Goal: Navigation & Orientation: Find specific page/section

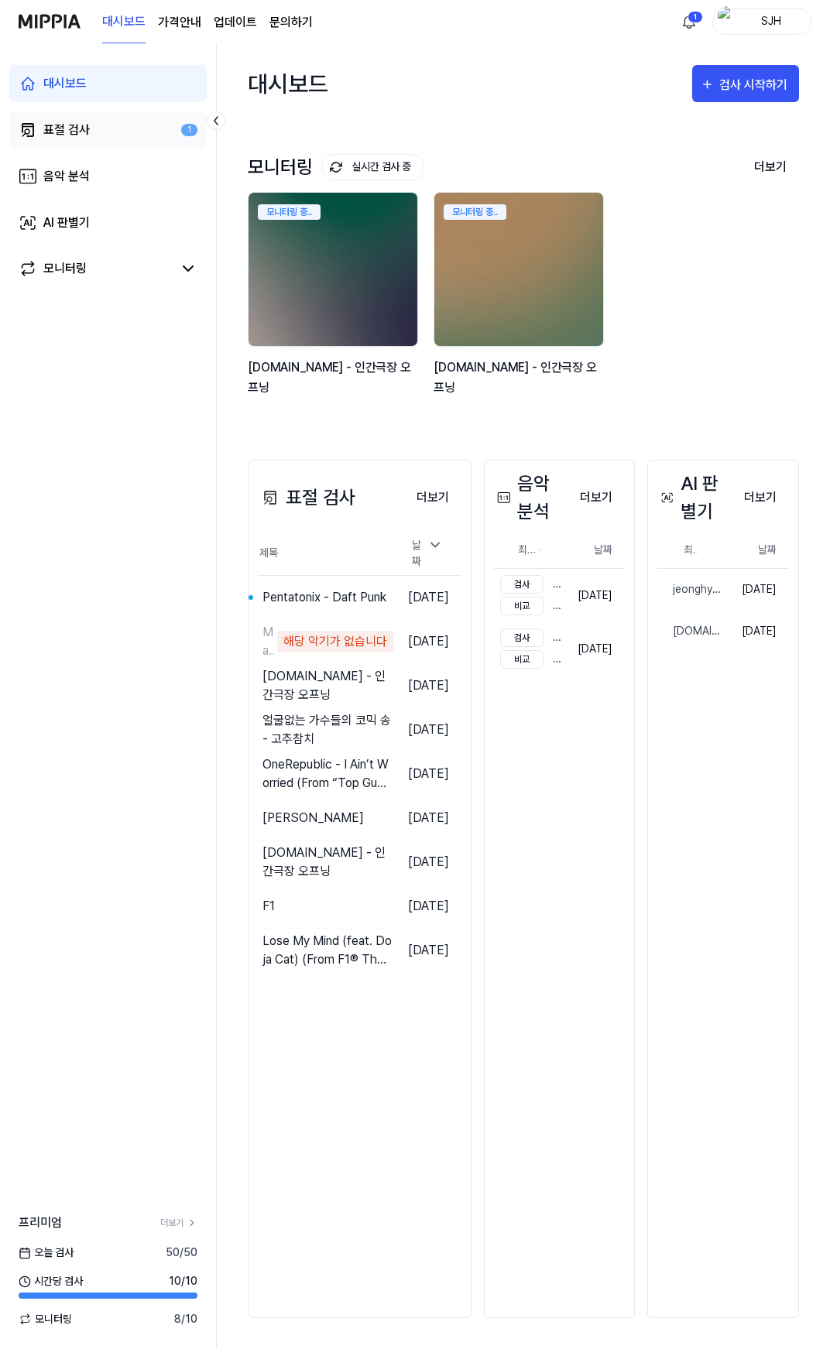
click at [162, 141] on link "표절 검사 1" at bounding box center [107, 129] width 197 height 37
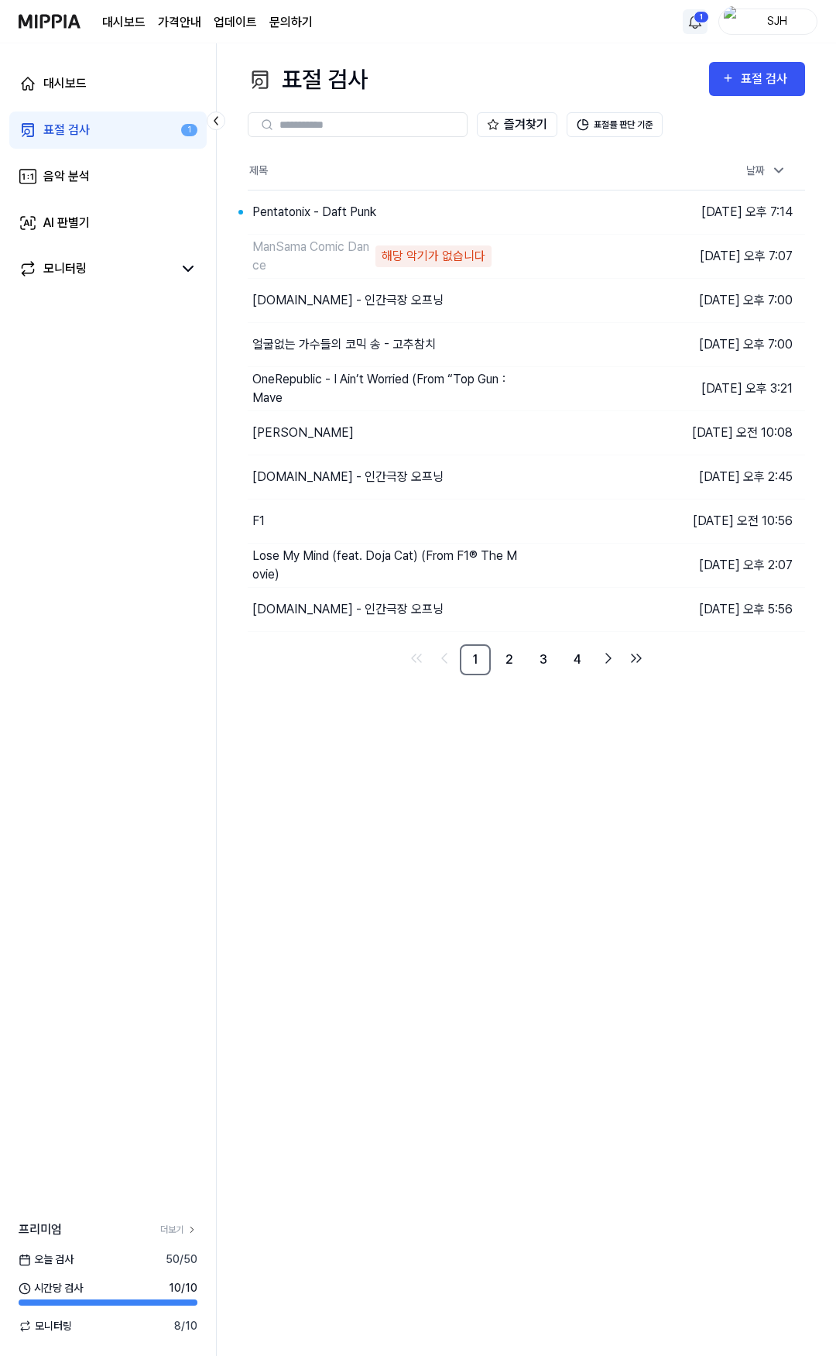
click at [694, 19] on html "대시보드 가격안내 업데이트 문의하기 1 SJH 대시보드 표절 검사 1 음악 분석 AI 판별기 모니터링 프리미엄 더보기 오늘 검사 50 / 50…" at bounding box center [418, 678] width 836 height 1356
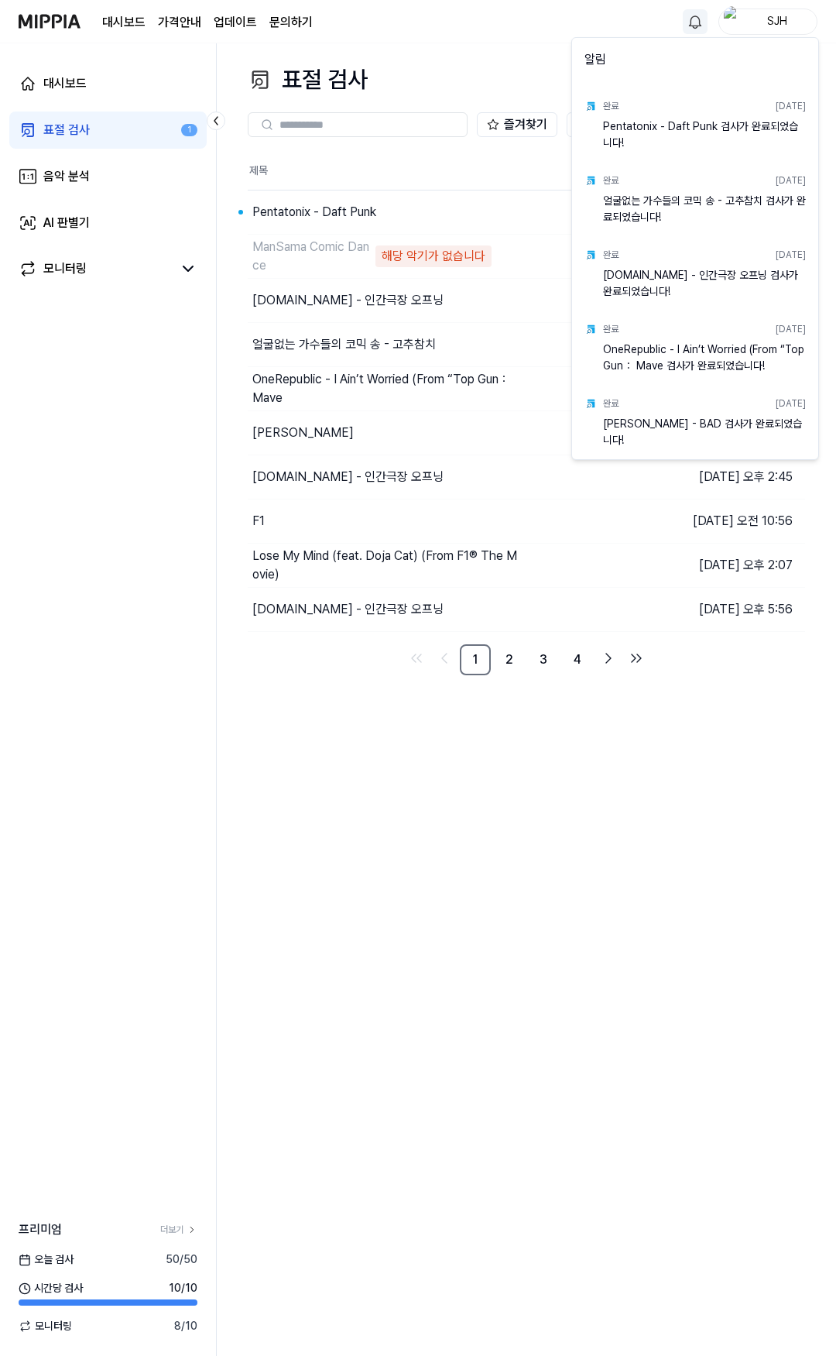
click at [530, 49] on html "대시보드 가격안내 업데이트 문의하기 SJH 대시보드 표절 검사 1 음악 분석 AI 판별기 모니터링 프리미엄 더보기 오늘 검사 50 / 50 시…" at bounding box center [418, 678] width 836 height 1356
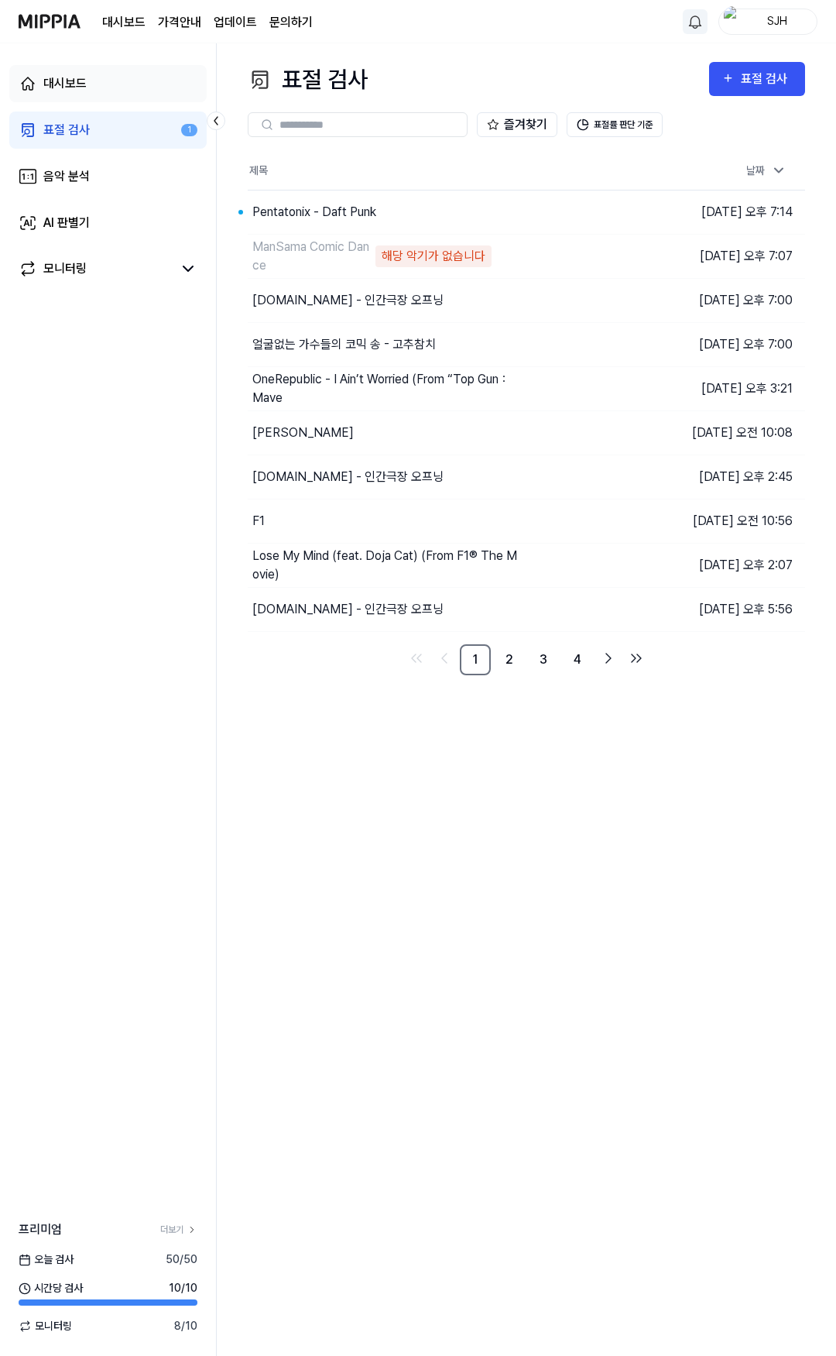
click at [89, 83] on link "대시보드" at bounding box center [107, 83] width 197 height 37
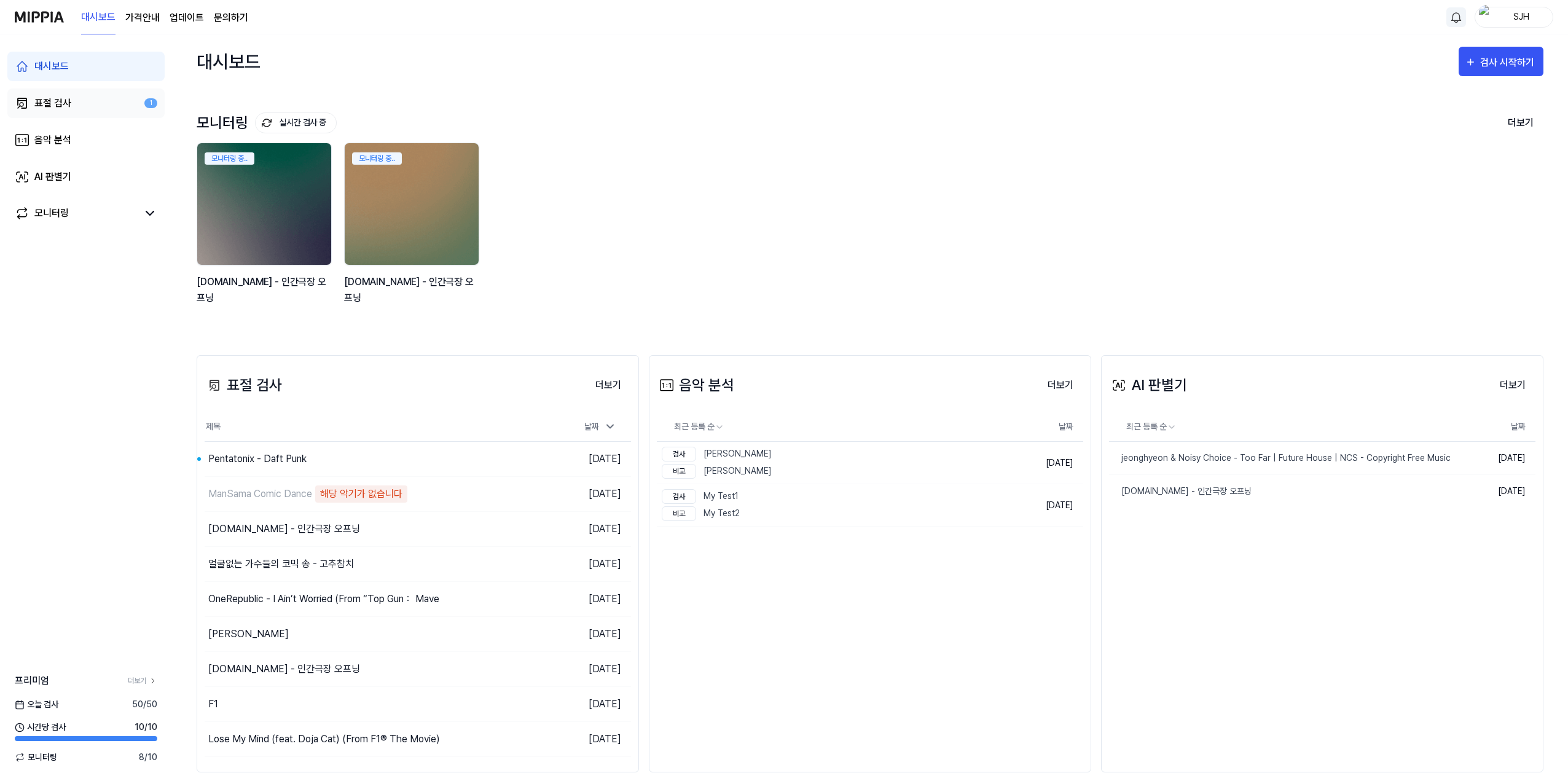
click at [55, 102] on div "표절 검사" at bounding box center [52, 103] width 37 height 15
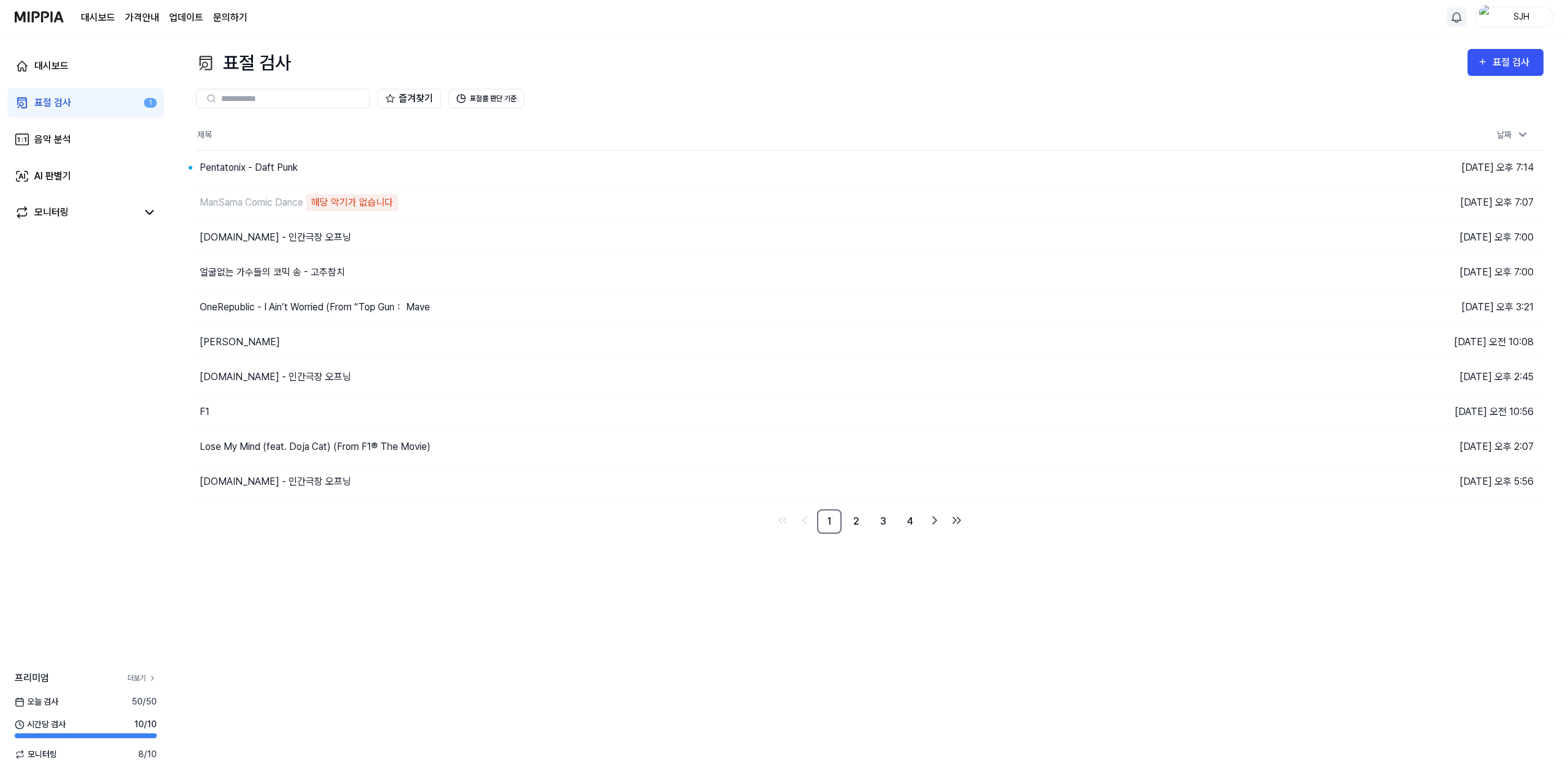
click at [150, 683] on link "더보기" at bounding box center [142, 678] width 29 height 11
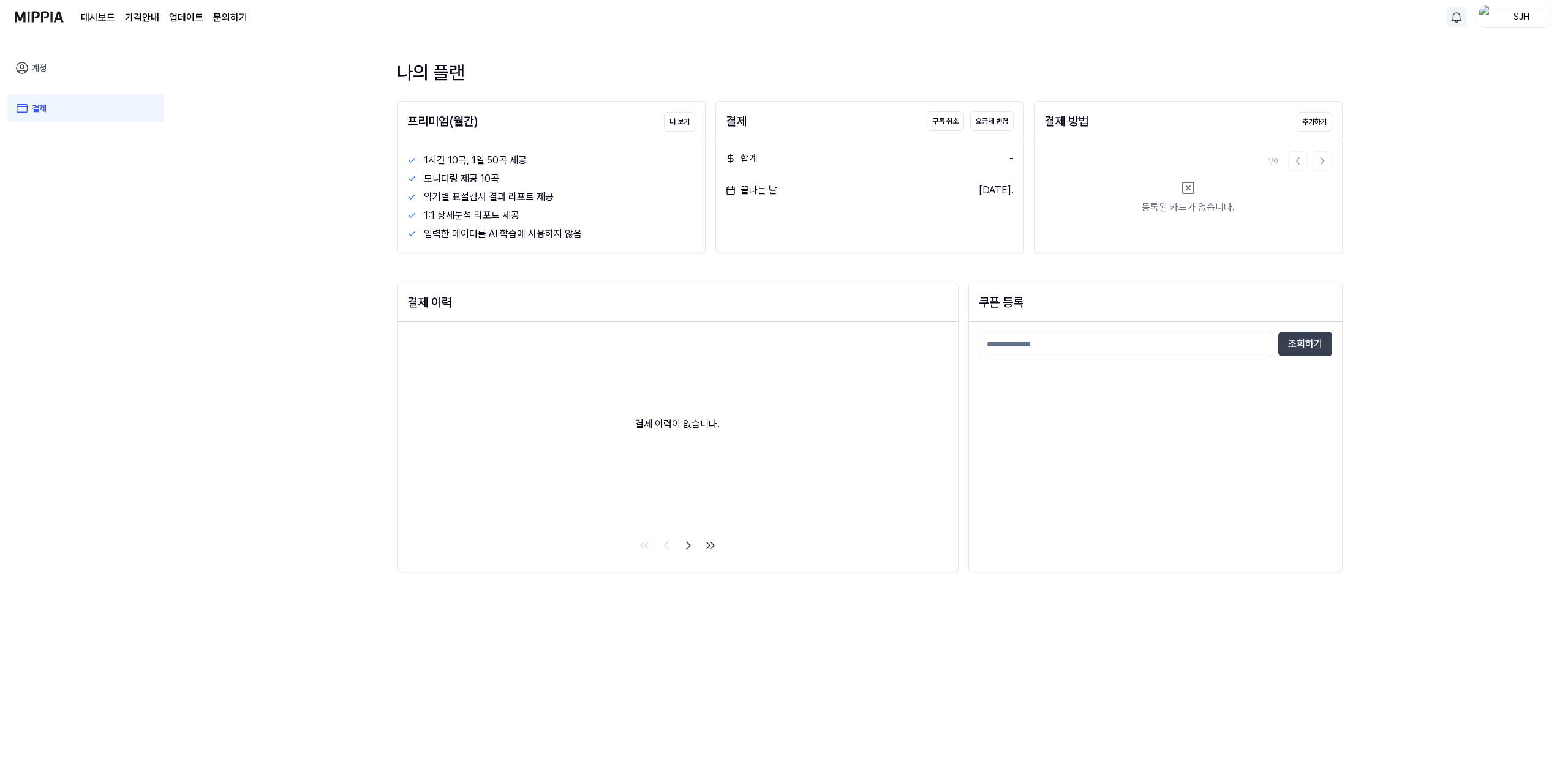
click at [329, 179] on div "나의 플랜 프리미엄(월간) 더 보기 1시간 10곡, 1일 50곡 제공 모니터링 제공 10곡 악기별 표절검사 결과 리포트 제공 1:1 상세분석 …" at bounding box center [869, 406] width 1396 height 744
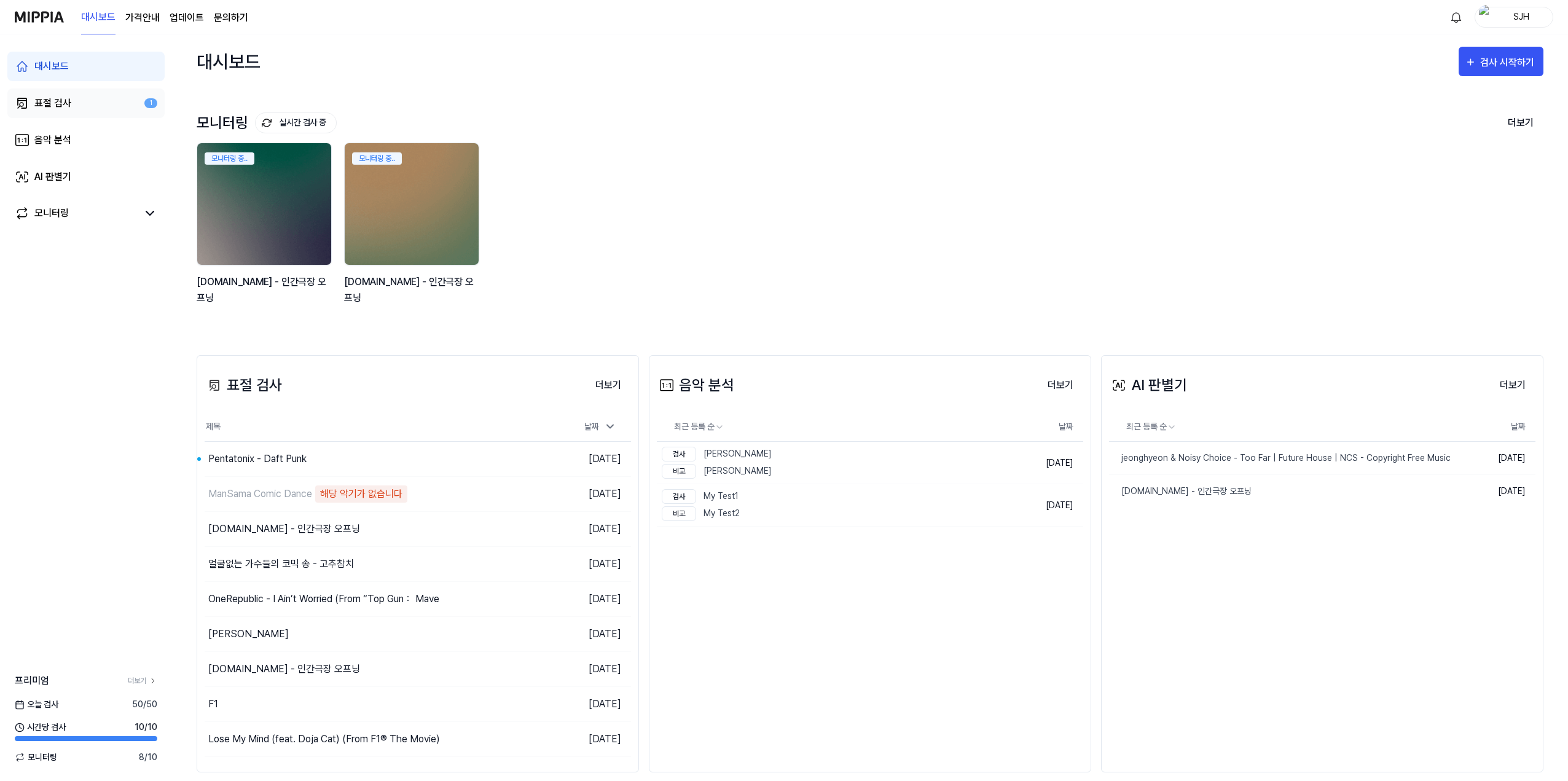
click at [82, 104] on link "표절 검사 1" at bounding box center [86, 102] width 157 height 29
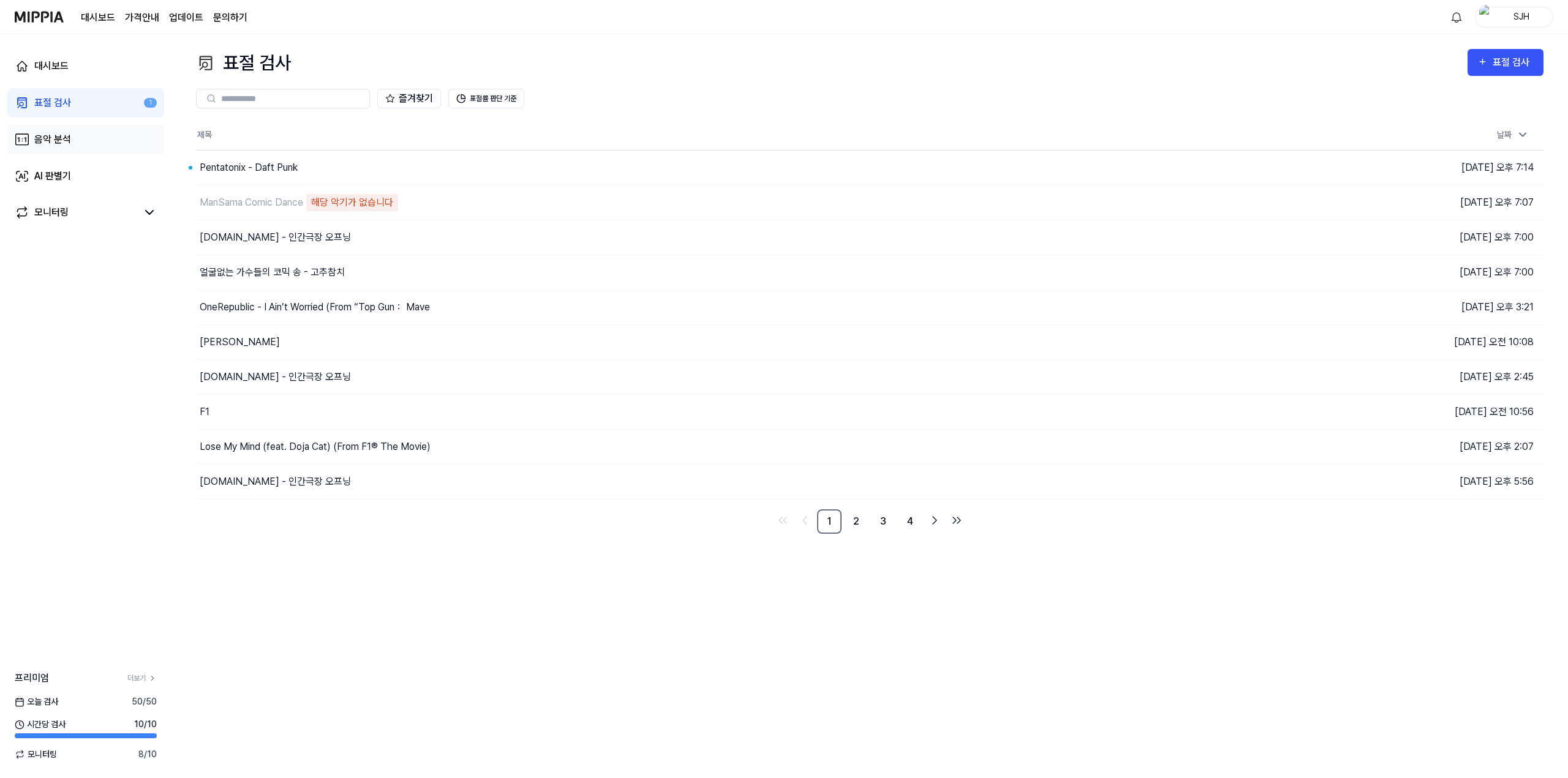
click at [81, 134] on link "음악 분석" at bounding box center [85, 139] width 157 height 29
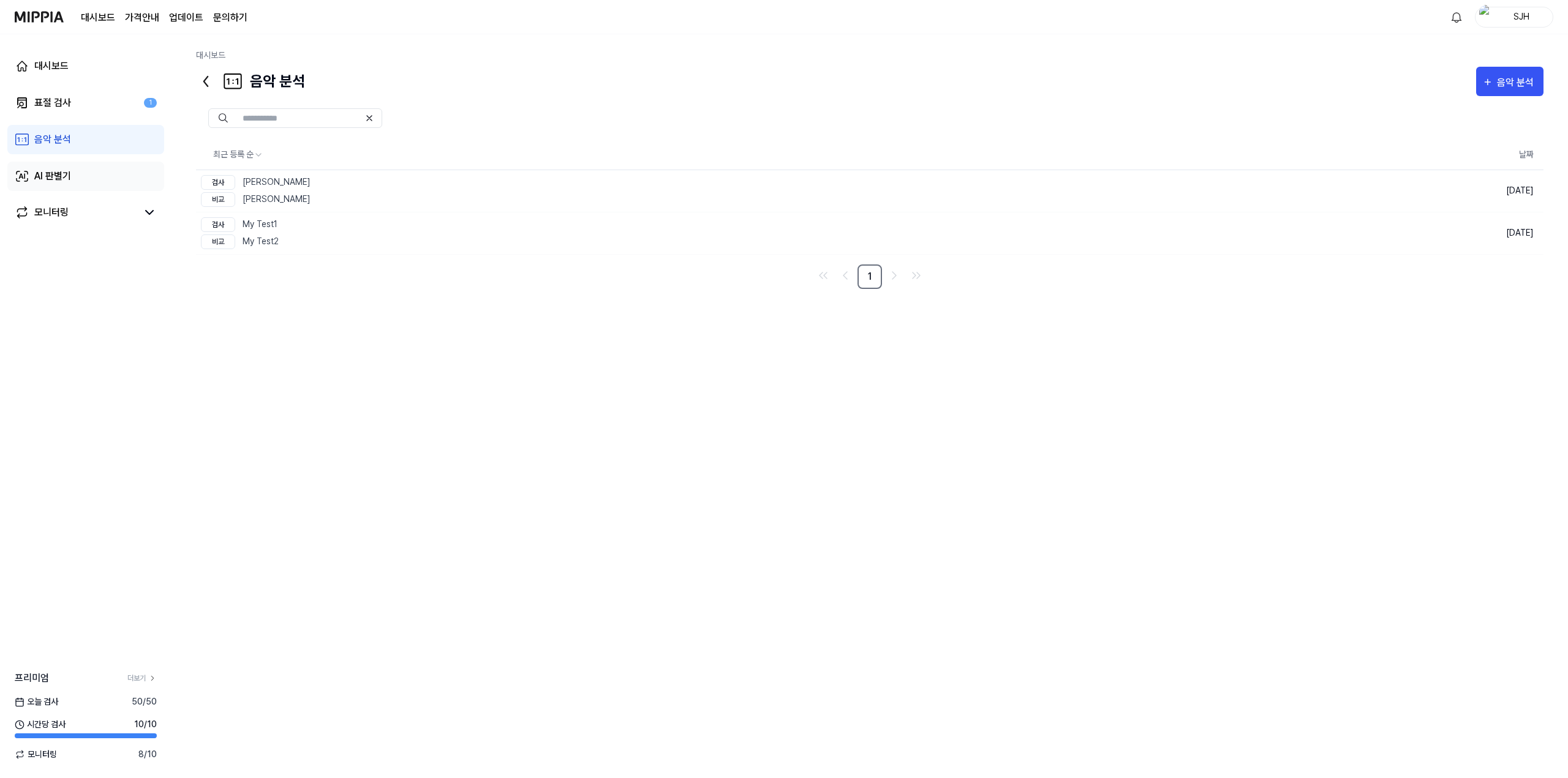
click at [91, 189] on link "AI 판별기" at bounding box center [85, 176] width 157 height 29
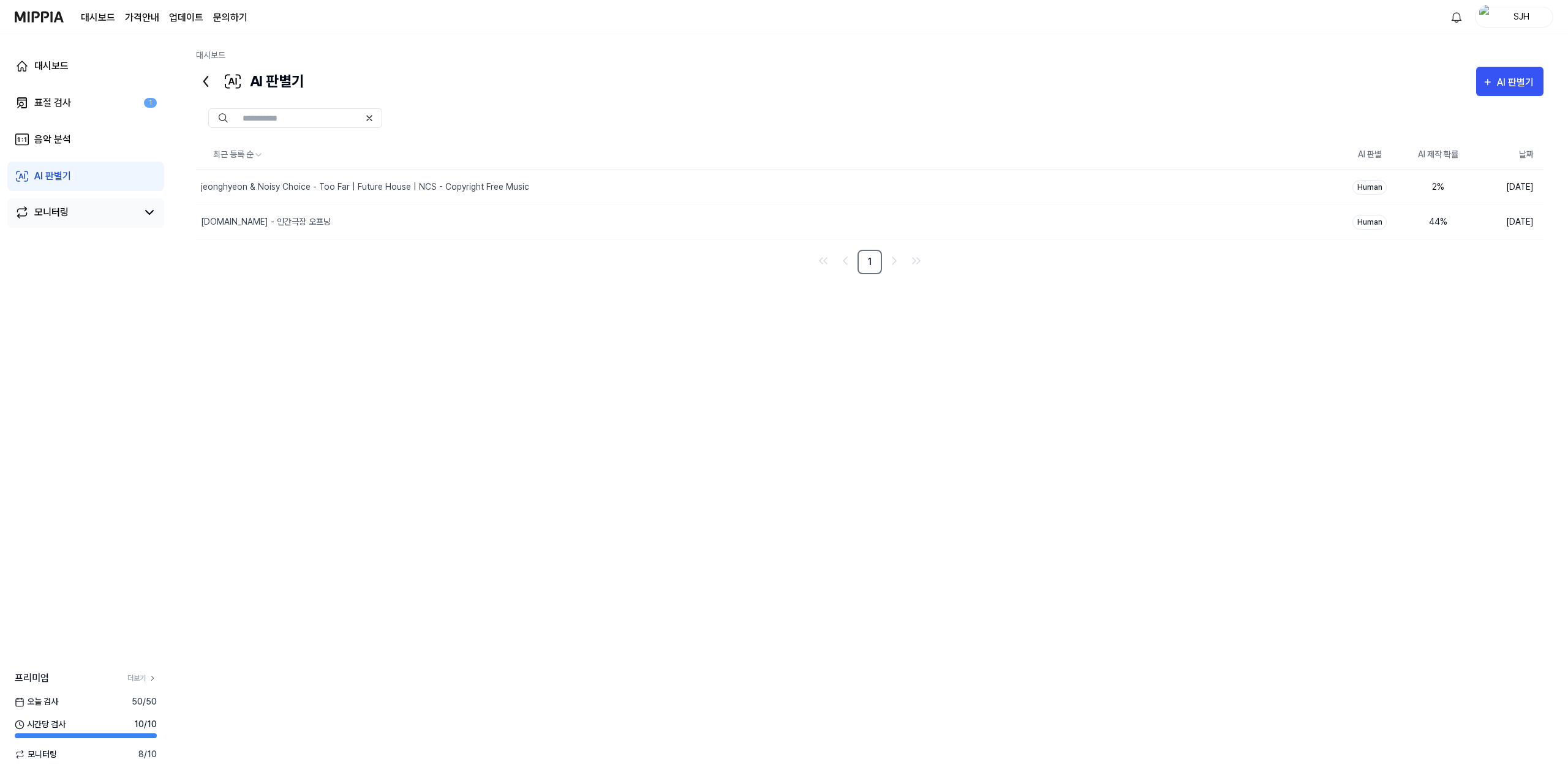
click at [95, 217] on link "모니터링" at bounding box center [76, 212] width 123 height 15
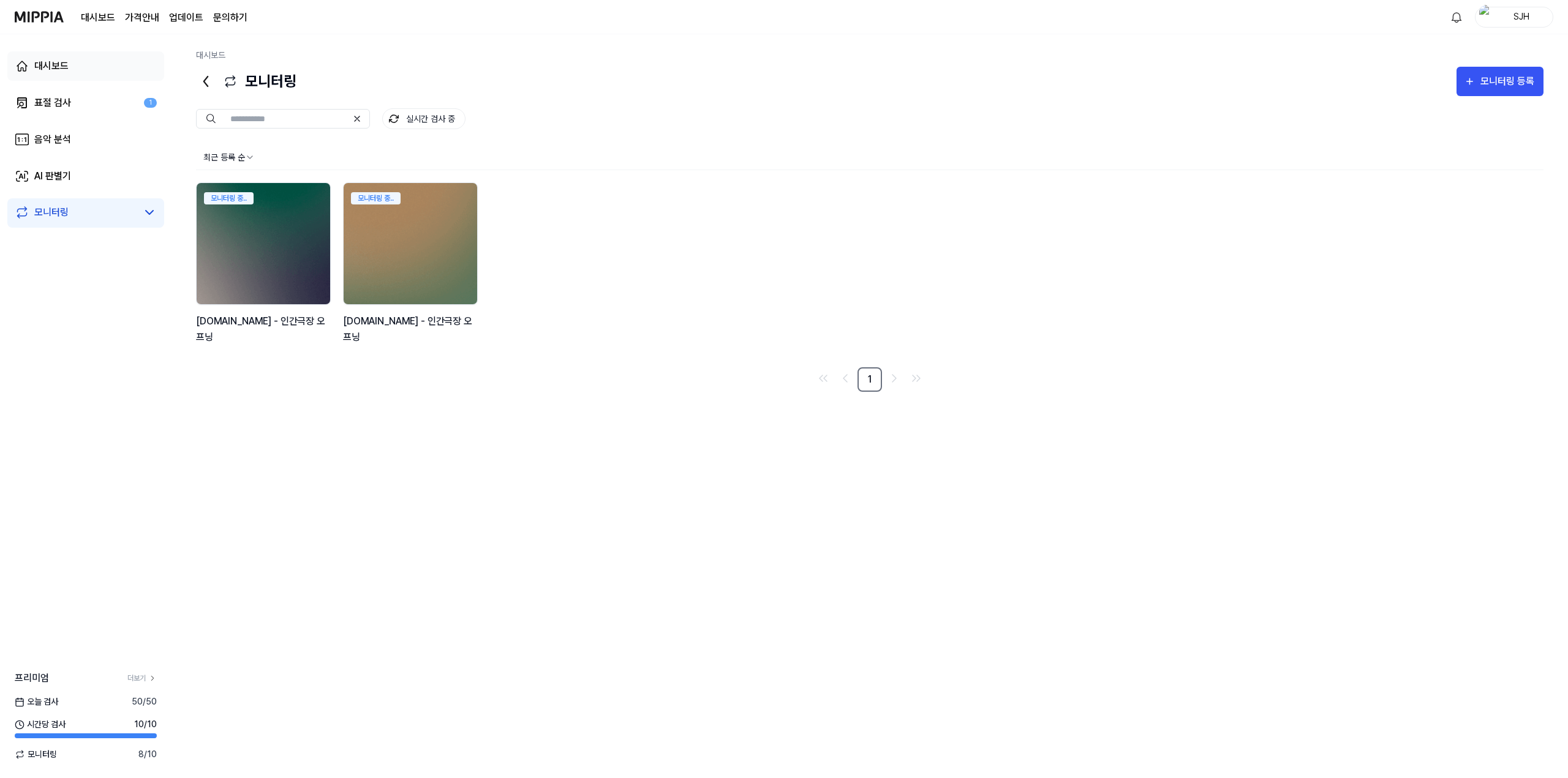
click at [92, 66] on link "대시보드" at bounding box center [85, 66] width 157 height 29
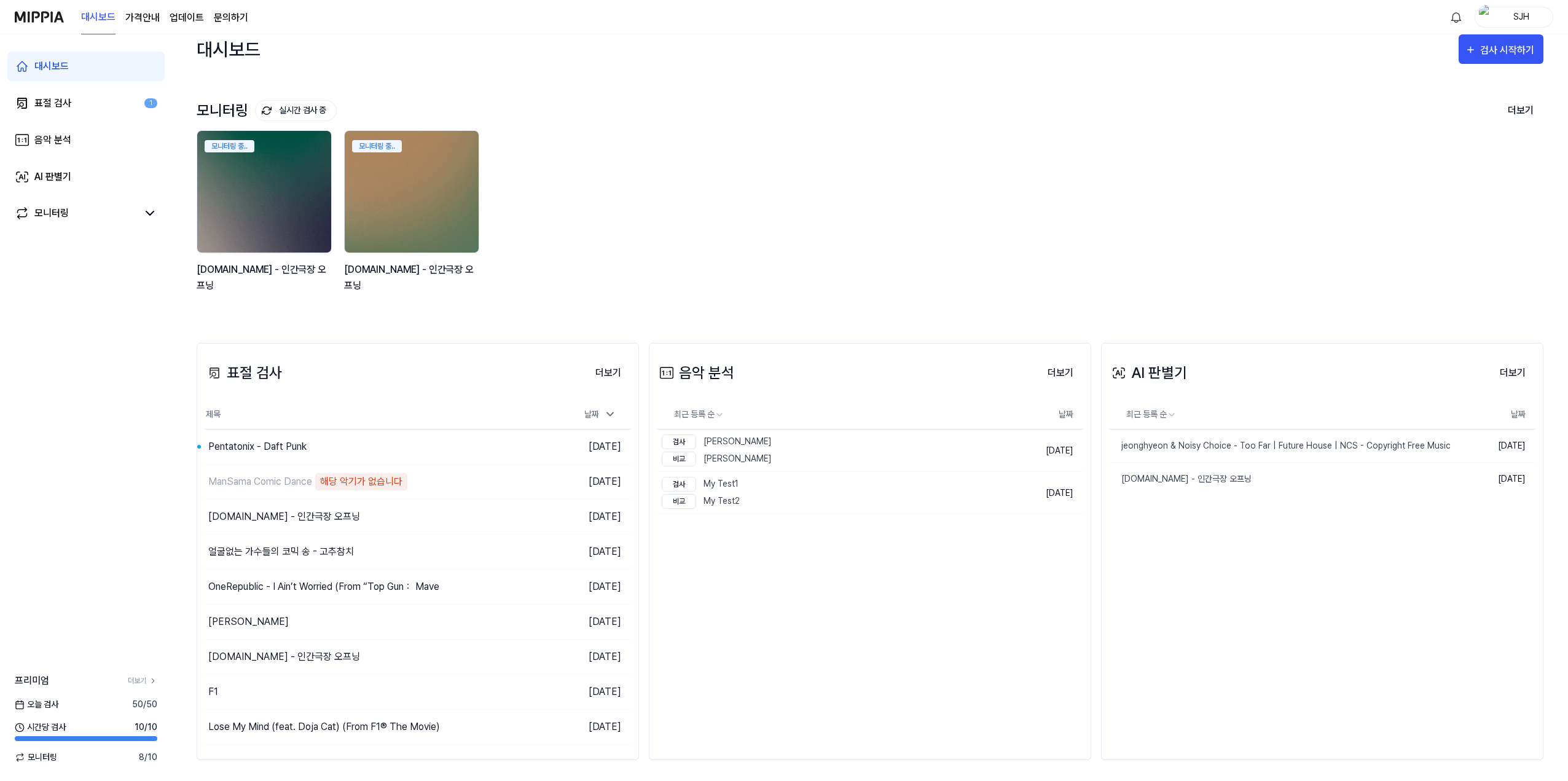
scroll to position [16, 0]
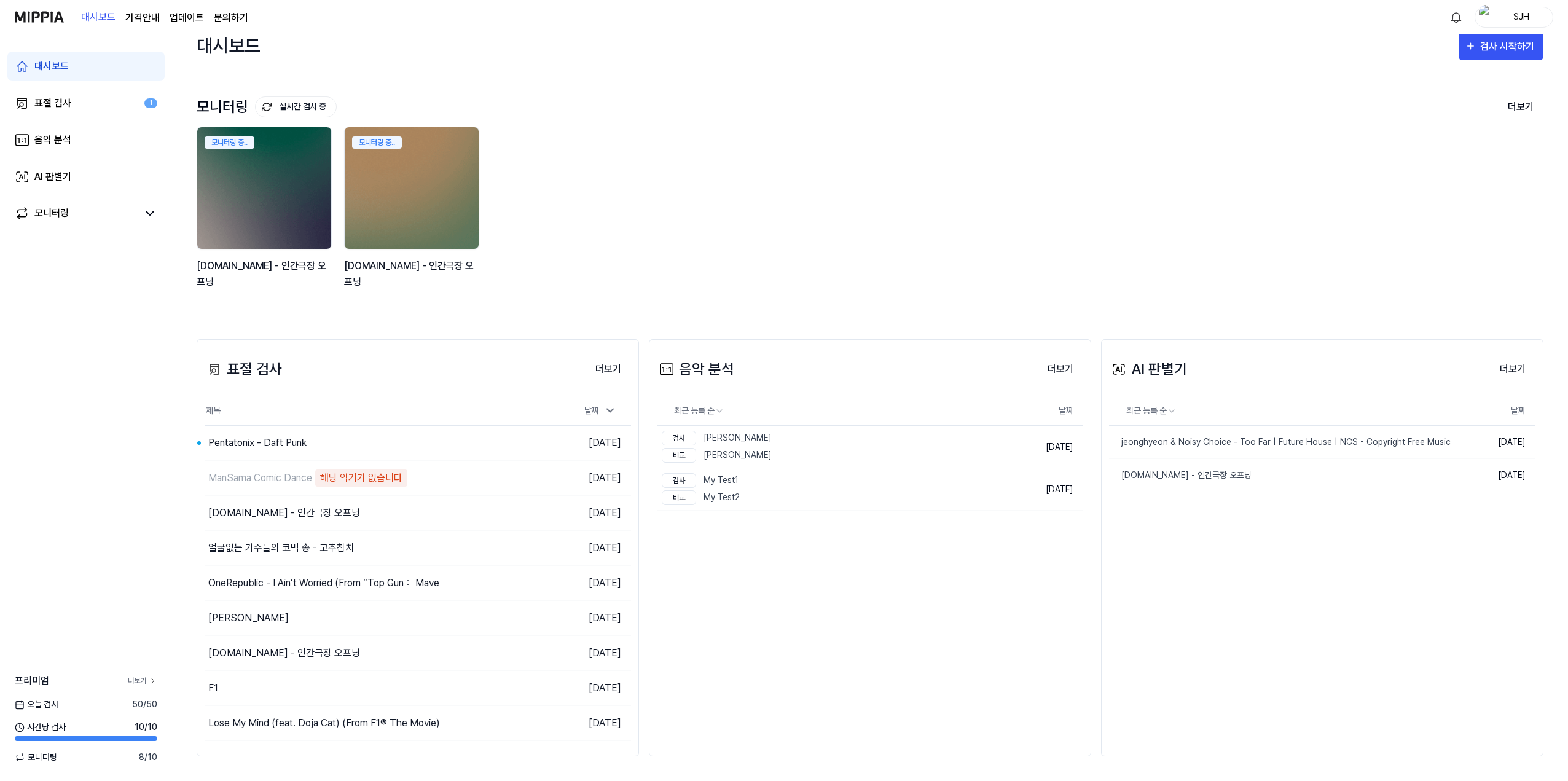
click at [144, 679] on link "더보기" at bounding box center [142, 681] width 29 height 11
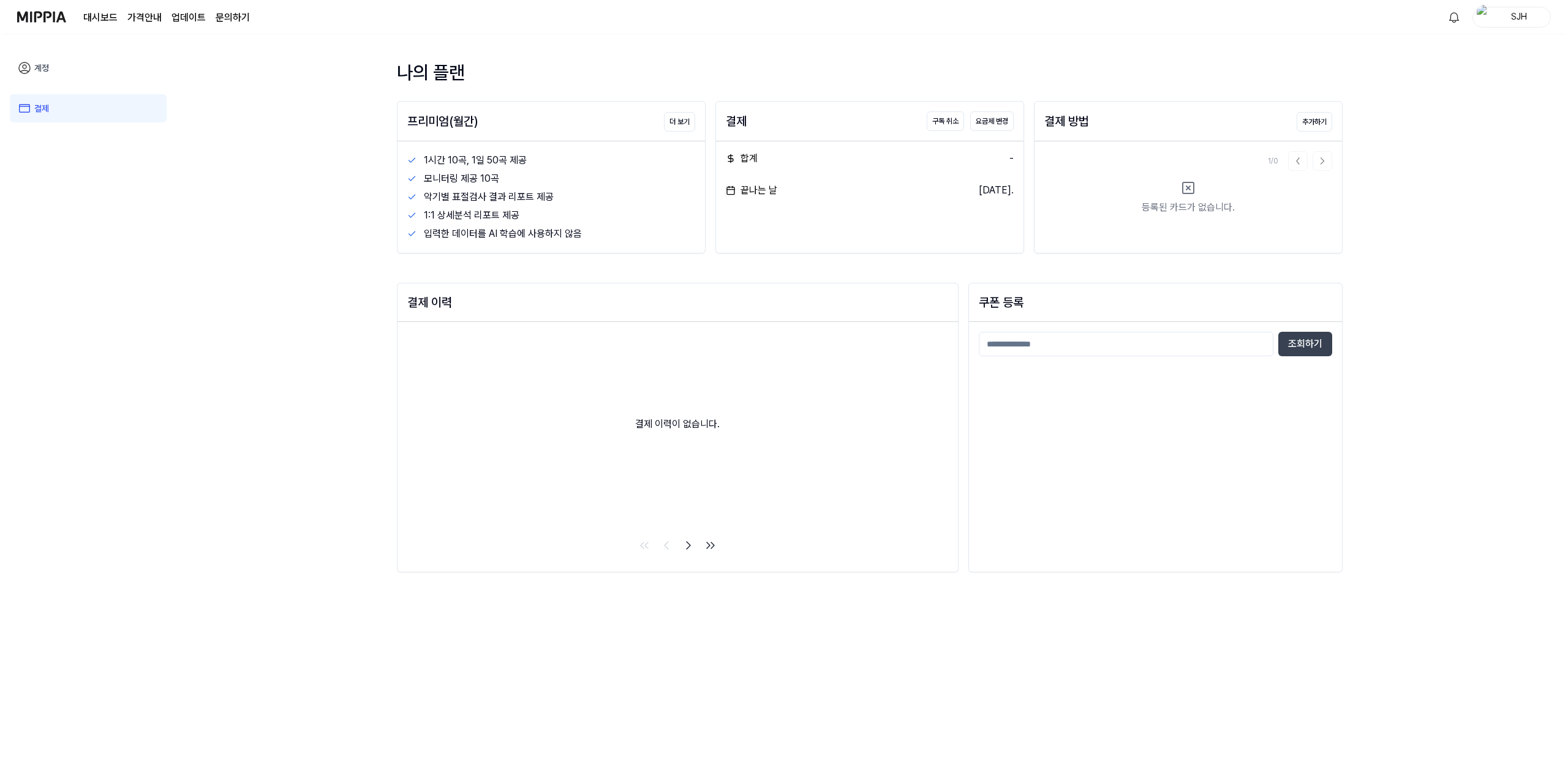
scroll to position [0, 0]
